Goal: Navigation & Orientation: Find specific page/section

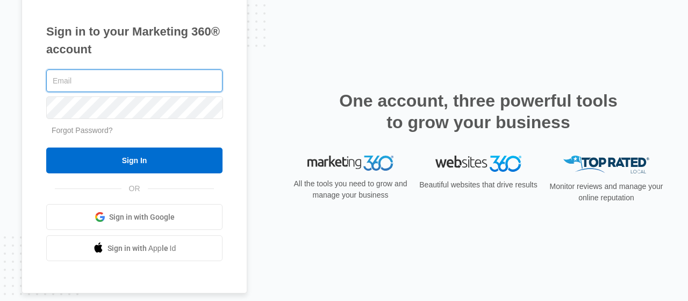
type input "[EMAIL_ADDRESS][DOMAIN_NAME]"
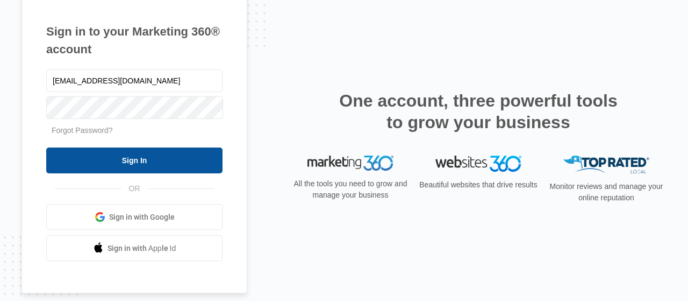
click at [150, 156] on input "Sign In" at bounding box center [134, 160] width 176 height 26
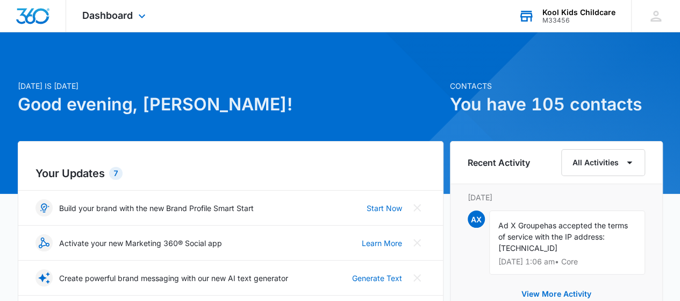
click at [569, 18] on div "M33456" at bounding box center [579, 21] width 73 height 8
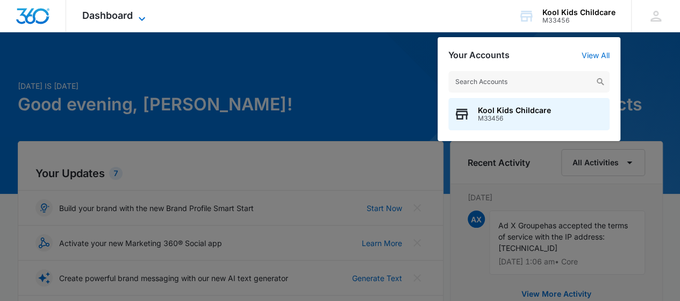
click at [140, 12] on icon at bounding box center [141, 18] width 13 height 13
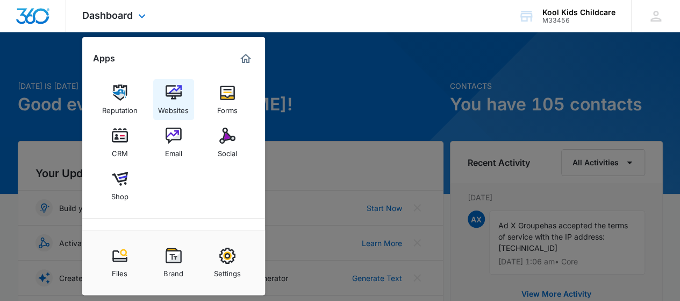
click at [182, 106] on div "Websites" at bounding box center [173, 108] width 31 height 14
